Goal: Information Seeking & Learning: Find specific fact

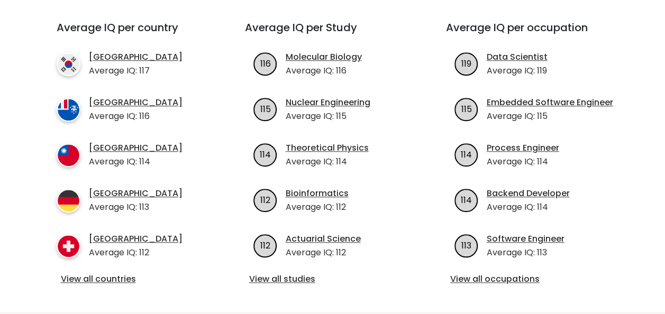
scroll to position [389, 0]
click at [493, 273] on link "View all occupations" at bounding box center [533, 279] width 167 height 13
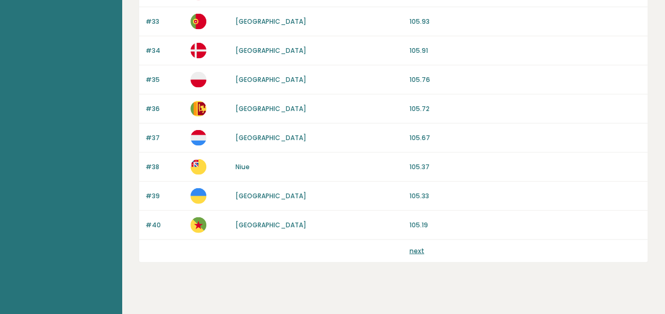
scroll to position [1064, 0]
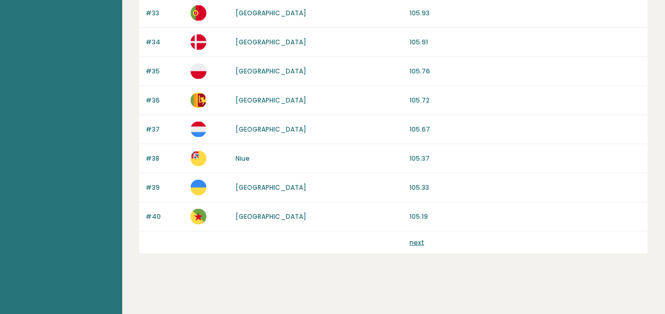
click at [415, 238] on link "next" at bounding box center [416, 242] width 15 height 9
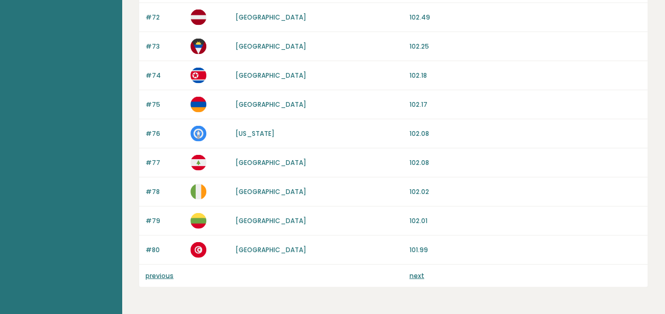
scroll to position [1064, 0]
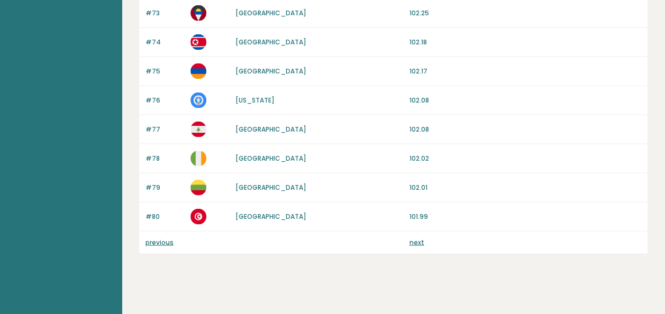
click at [412, 238] on link "next" at bounding box center [416, 242] width 15 height 9
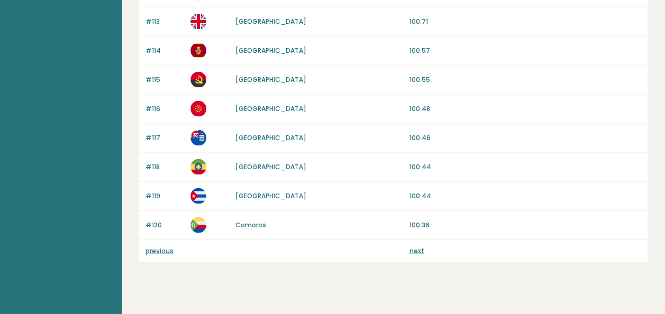
scroll to position [1064, 0]
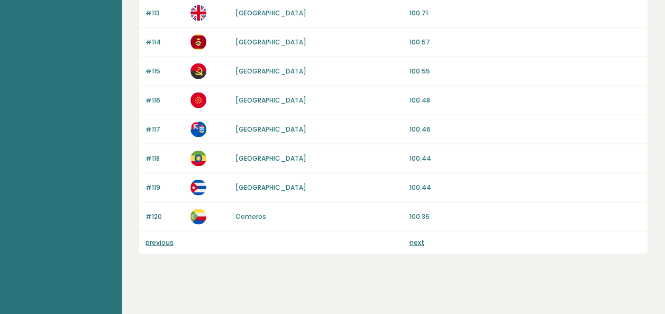
click at [411, 238] on link "next" at bounding box center [416, 242] width 15 height 9
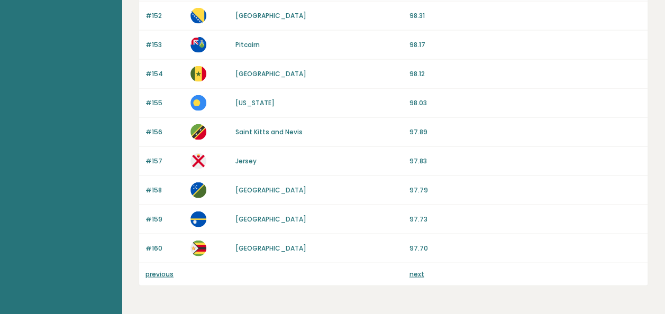
scroll to position [1064, 0]
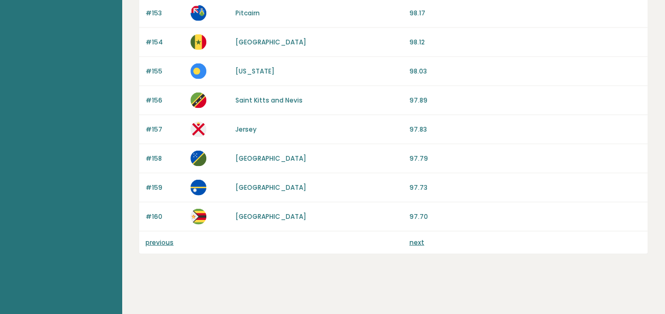
click at [418, 238] on link "next" at bounding box center [416, 242] width 15 height 9
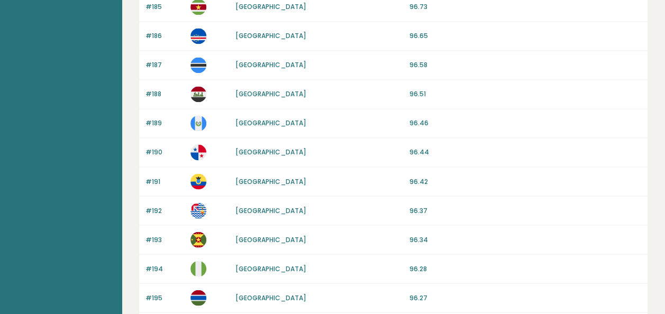
scroll to position [1059, 0]
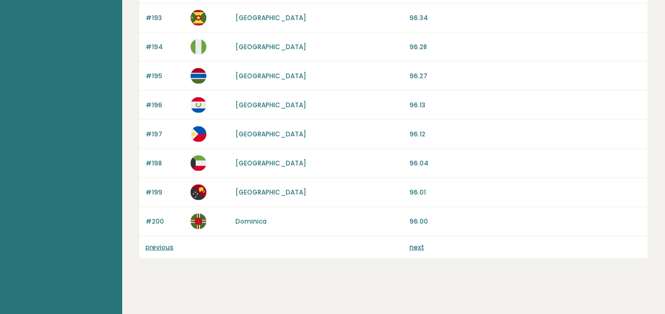
click at [246, 130] on link "[GEOGRAPHIC_DATA]" at bounding box center [270, 134] width 71 height 9
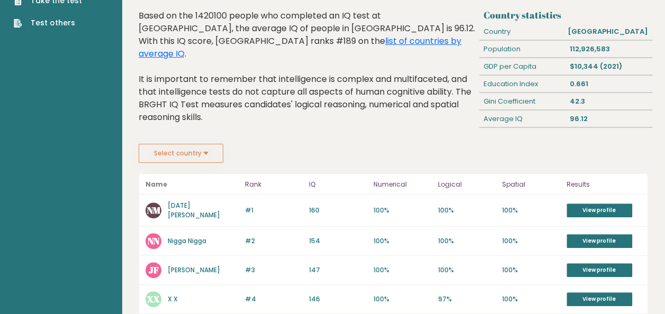
scroll to position [80, 0]
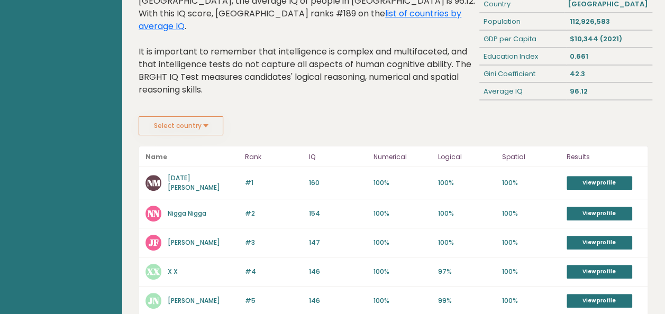
click at [195, 177] on link "Noel Madrideo" at bounding box center [194, 182] width 52 height 19
click at [190, 209] on link "Nigga Nigga" at bounding box center [187, 213] width 39 height 9
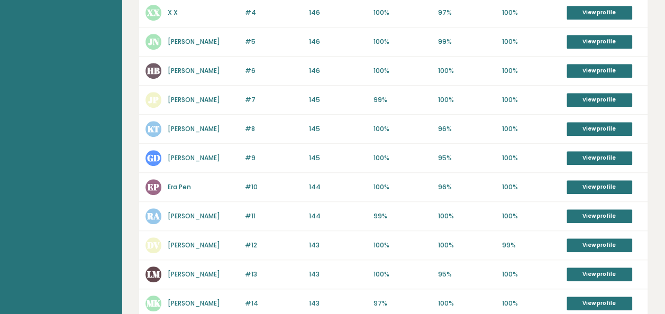
scroll to position [346, 0]
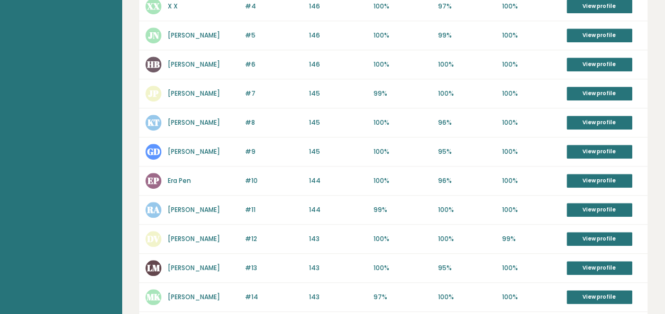
click at [186, 60] on link "Hans Beckendorf" at bounding box center [194, 64] width 52 height 9
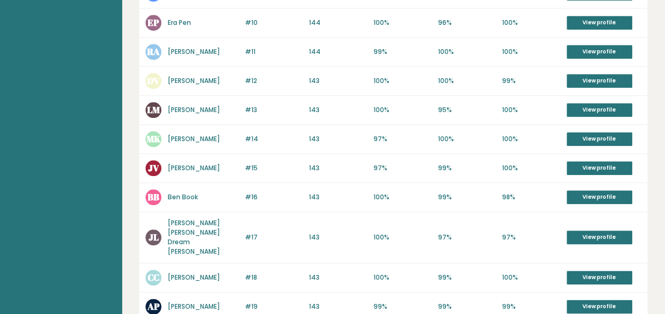
scroll to position [504, 0]
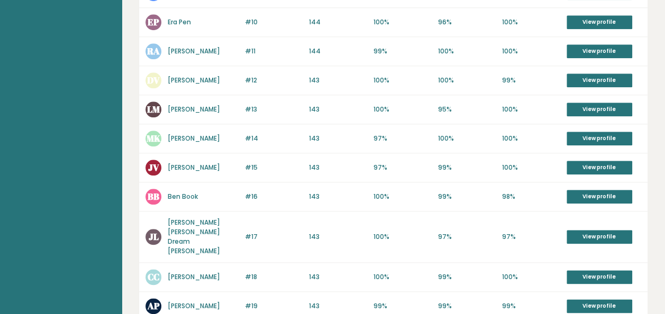
click at [179, 192] on link "Ben Book" at bounding box center [183, 196] width 30 height 9
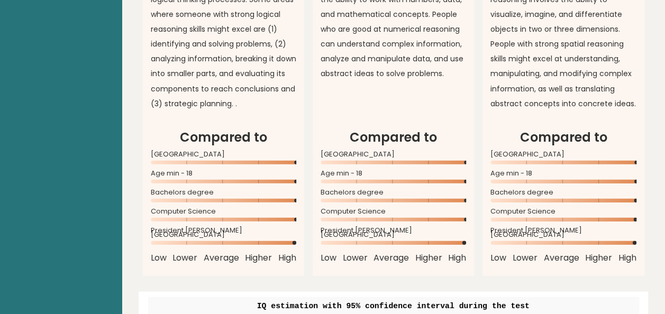
scroll to position [893, 0]
